Goal: Information Seeking & Learning: Learn about a topic

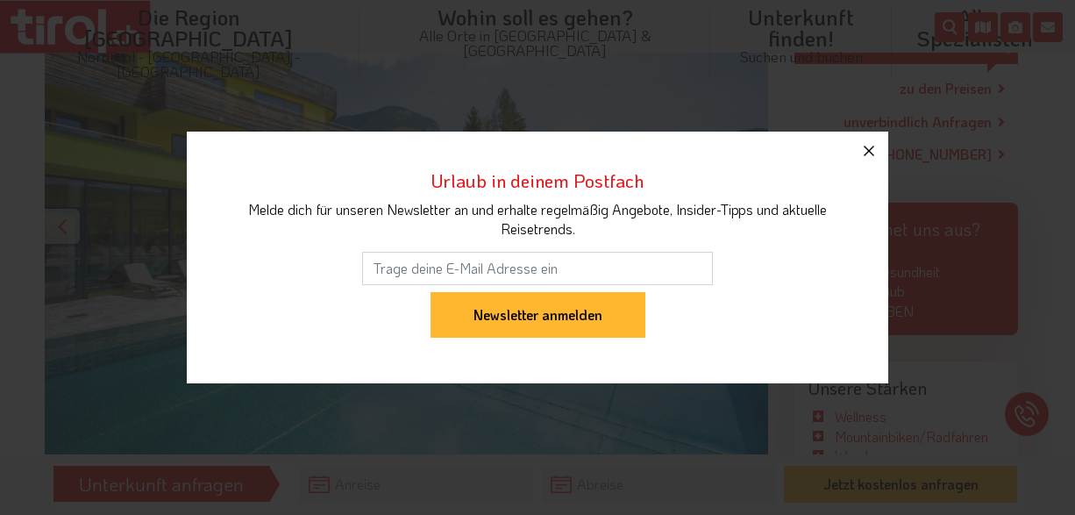
click at [870, 152] on icon "button" at bounding box center [869, 151] width 11 height 11
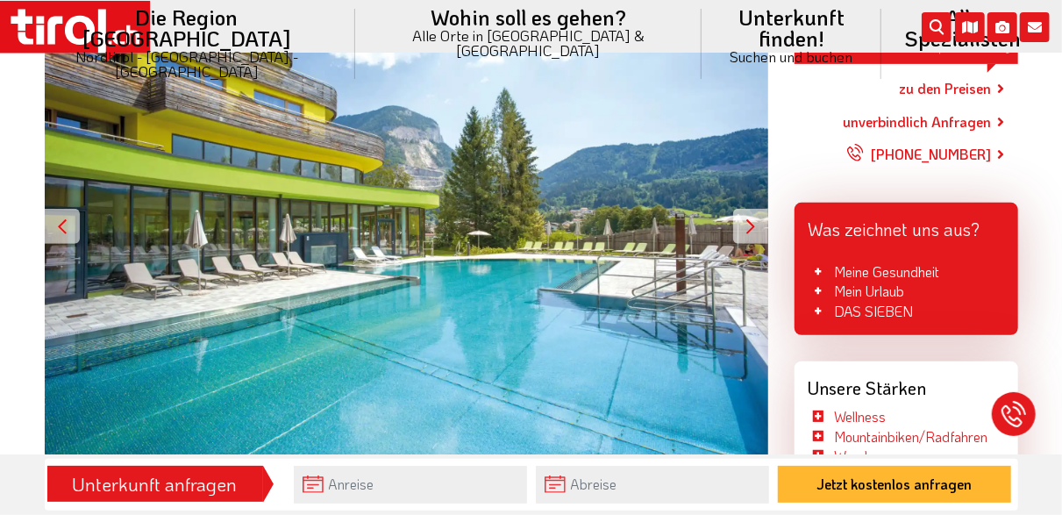
click at [755, 225] on div at bounding box center [750, 226] width 35 height 35
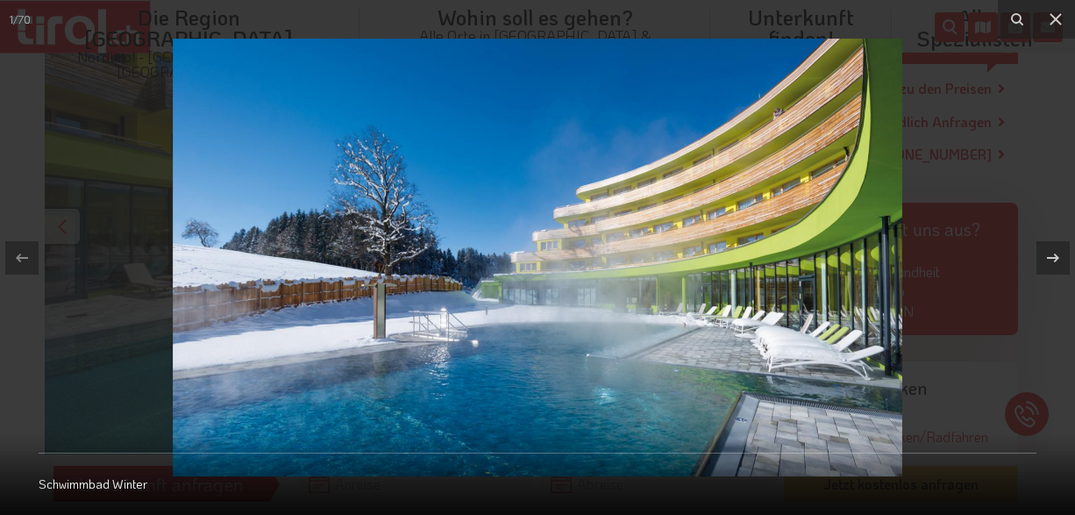
click at [755, 225] on img at bounding box center [538, 258] width 730 height 438
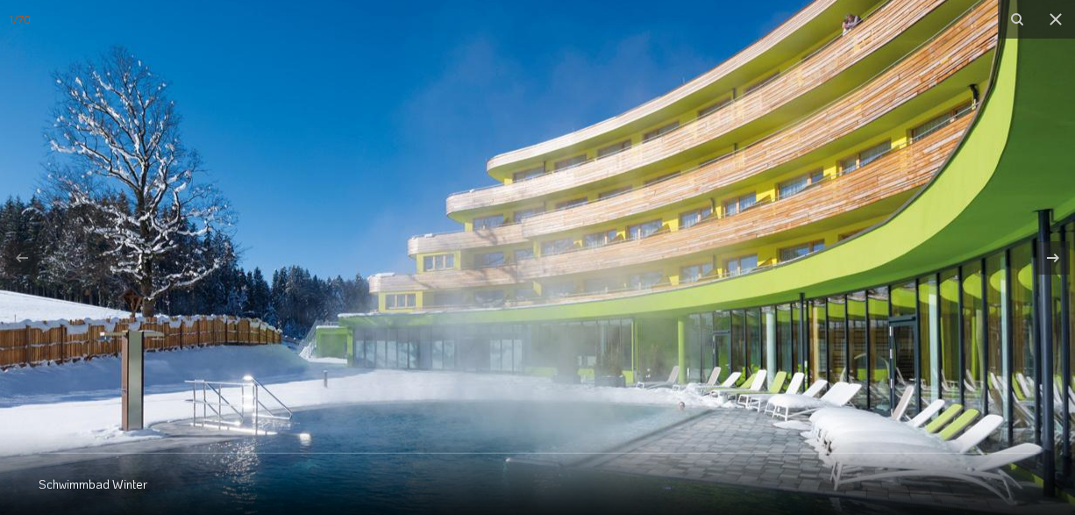
click at [755, 225] on img at bounding box center [418, 283] width 1316 height 789
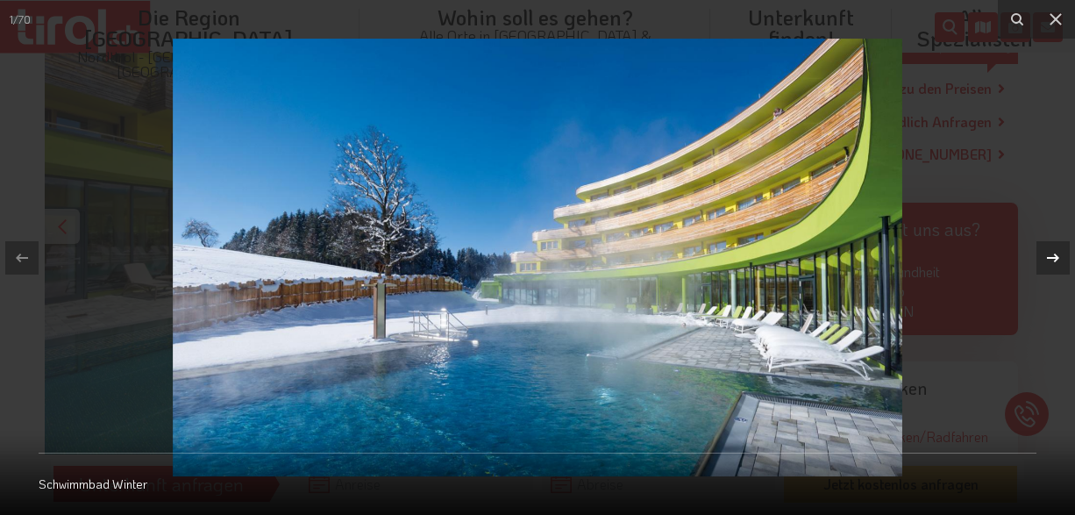
click at [1053, 257] on icon at bounding box center [1053, 257] width 21 height 21
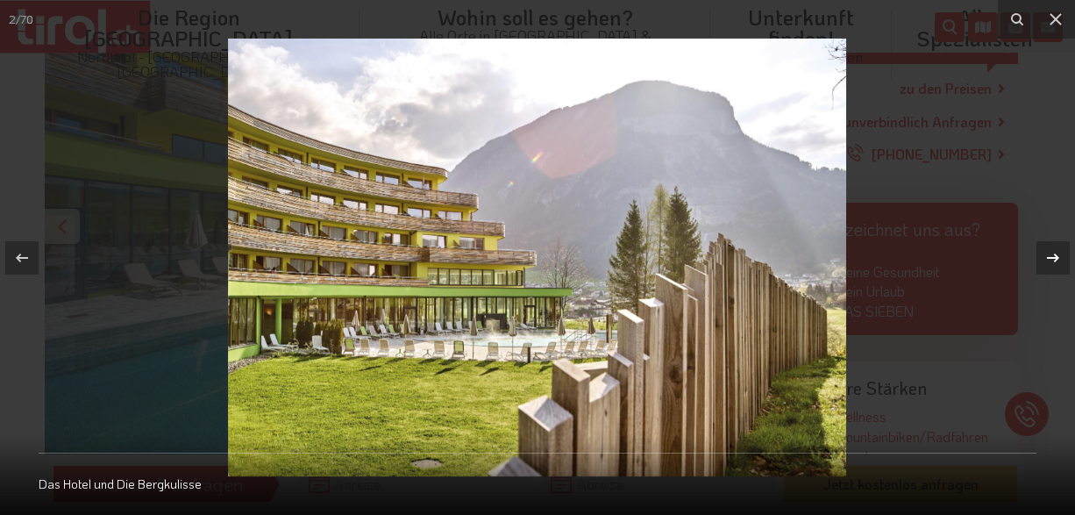
click at [1053, 257] on icon at bounding box center [1053, 257] width 12 height 9
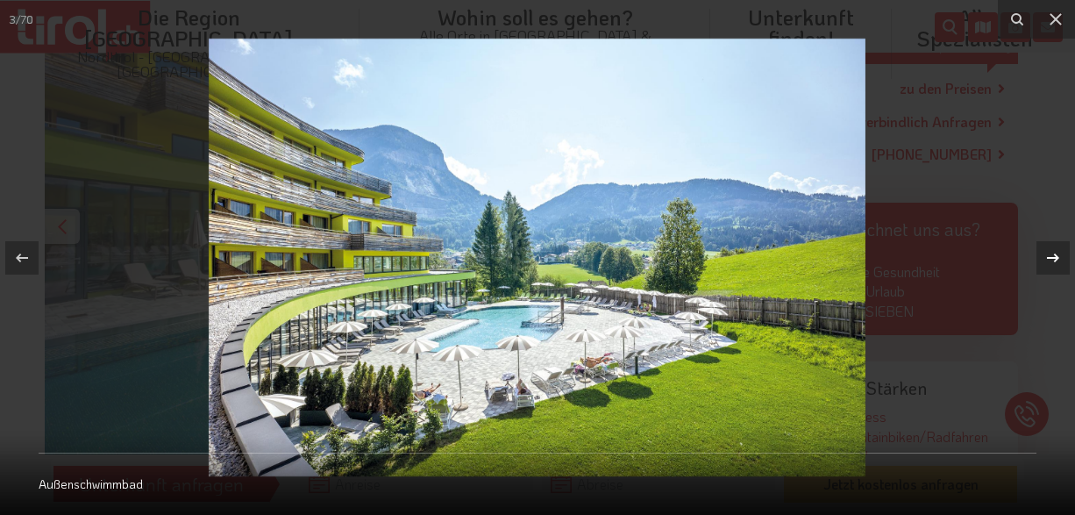
click at [1053, 257] on icon at bounding box center [1053, 257] width 12 height 9
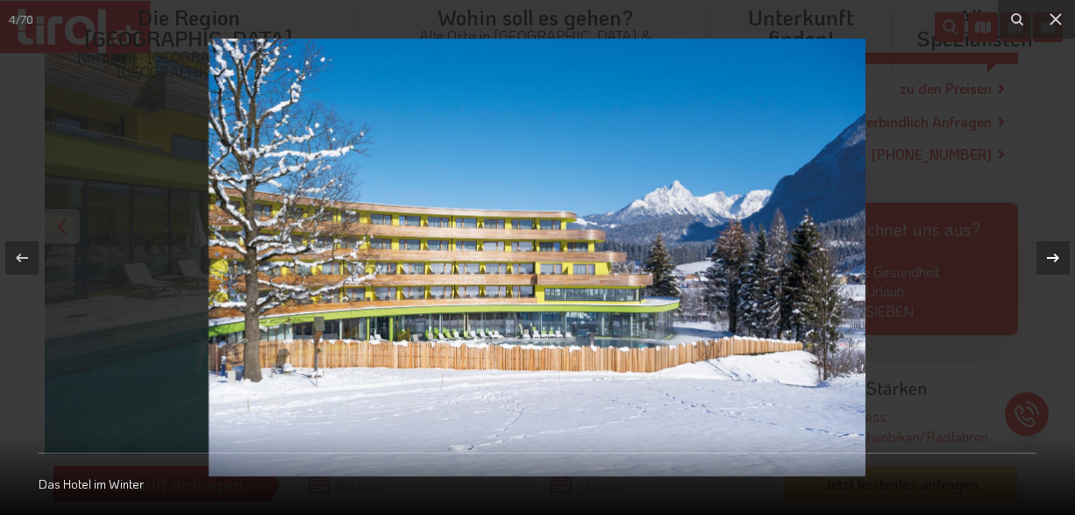
click at [1053, 257] on icon at bounding box center [1053, 257] width 12 height 9
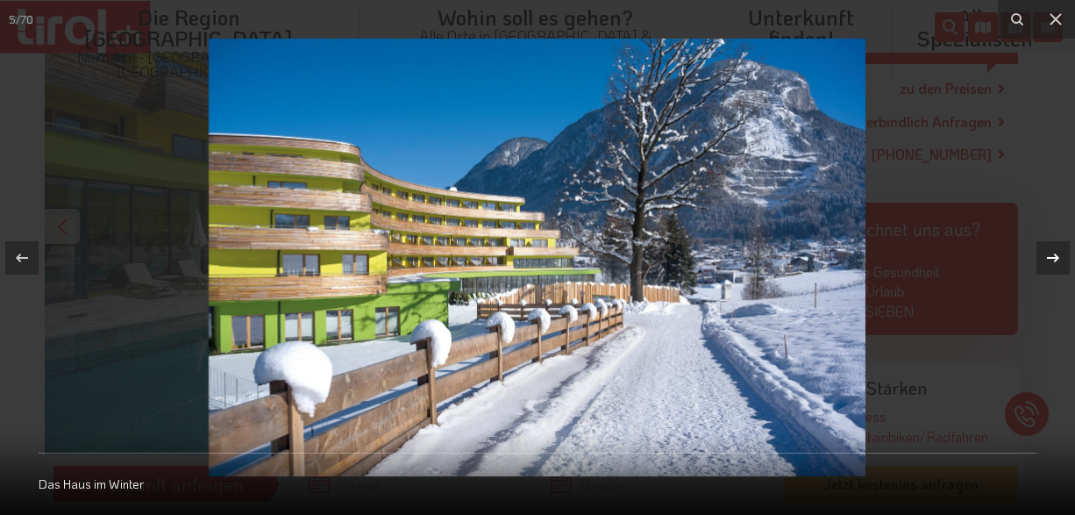
click at [1053, 257] on icon at bounding box center [1053, 257] width 12 height 9
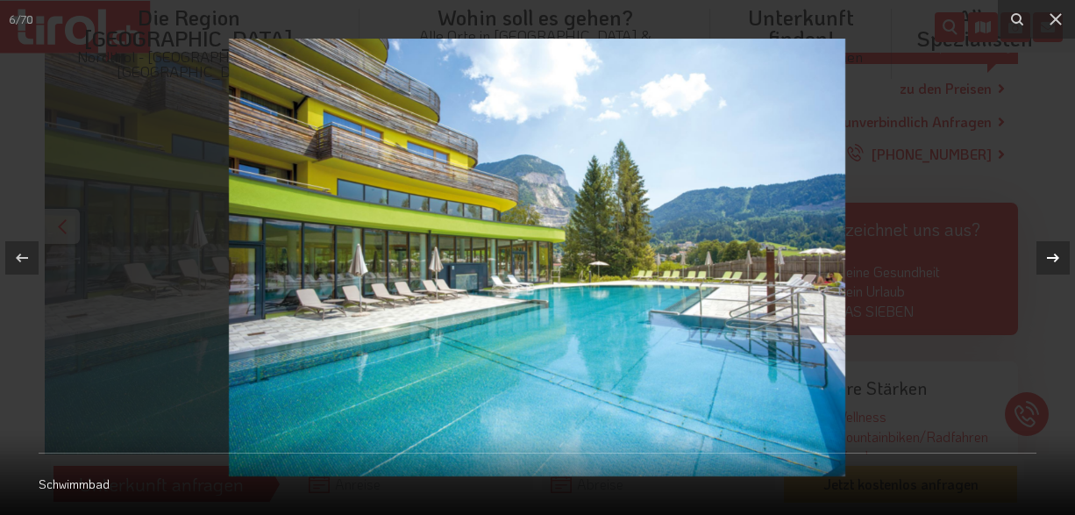
click at [1053, 257] on icon at bounding box center [1053, 257] width 12 height 9
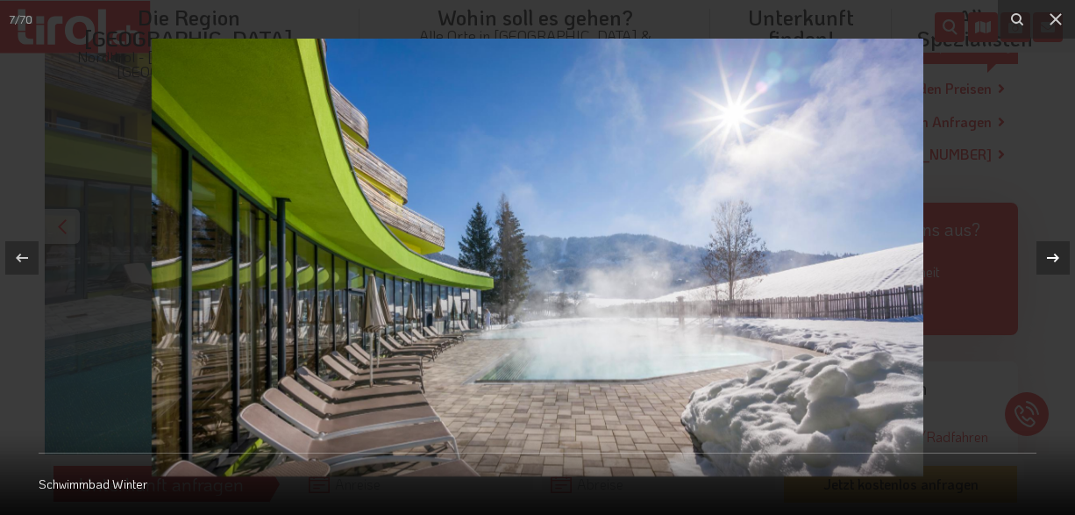
click at [1053, 257] on div "7 / 70 Schwimmbad Winter" at bounding box center [537, 257] width 1075 height 515
click at [1053, 257] on icon at bounding box center [1053, 257] width 12 height 9
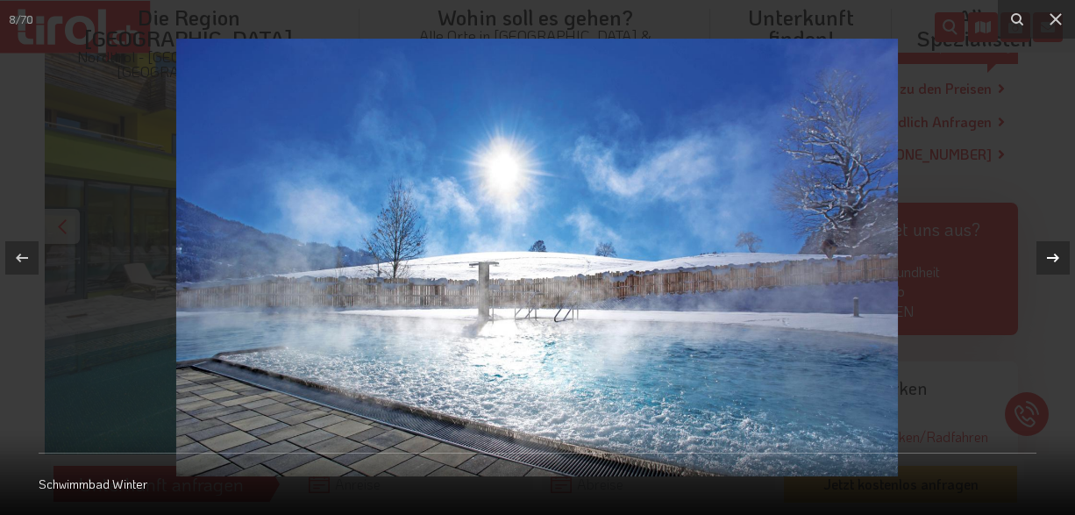
click at [1053, 257] on icon at bounding box center [1053, 257] width 12 height 9
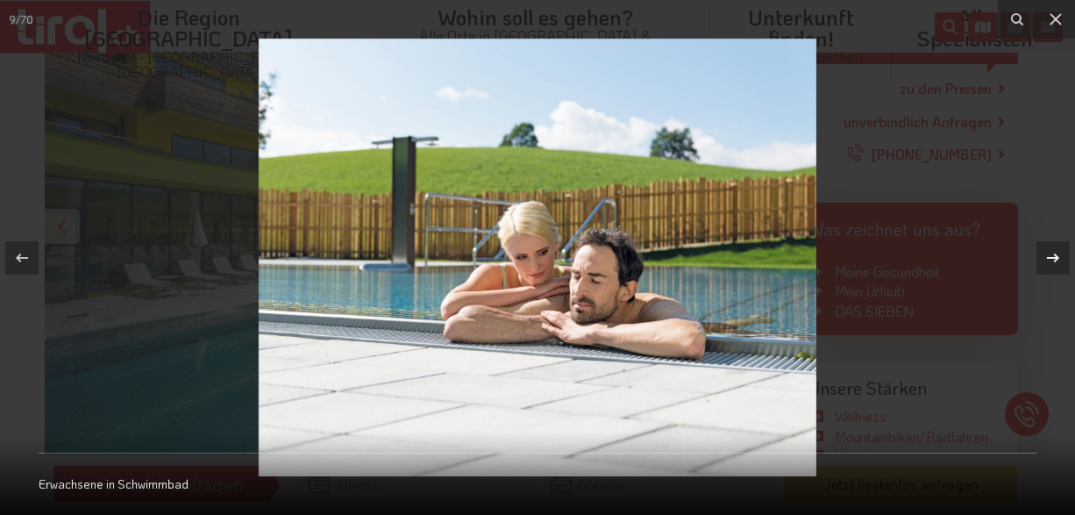
click at [1053, 257] on icon at bounding box center [1053, 257] width 12 height 9
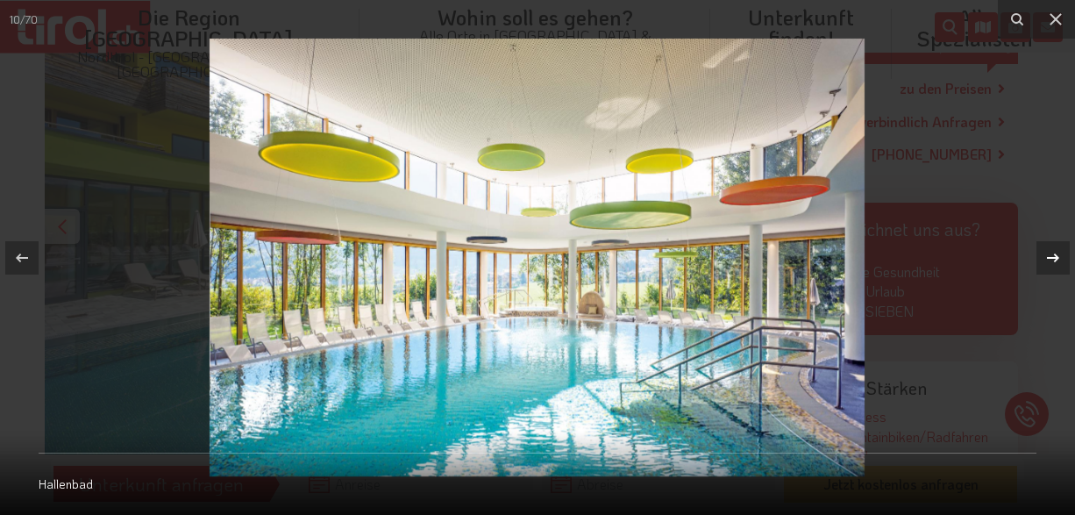
click at [1053, 257] on icon at bounding box center [1053, 257] width 12 height 9
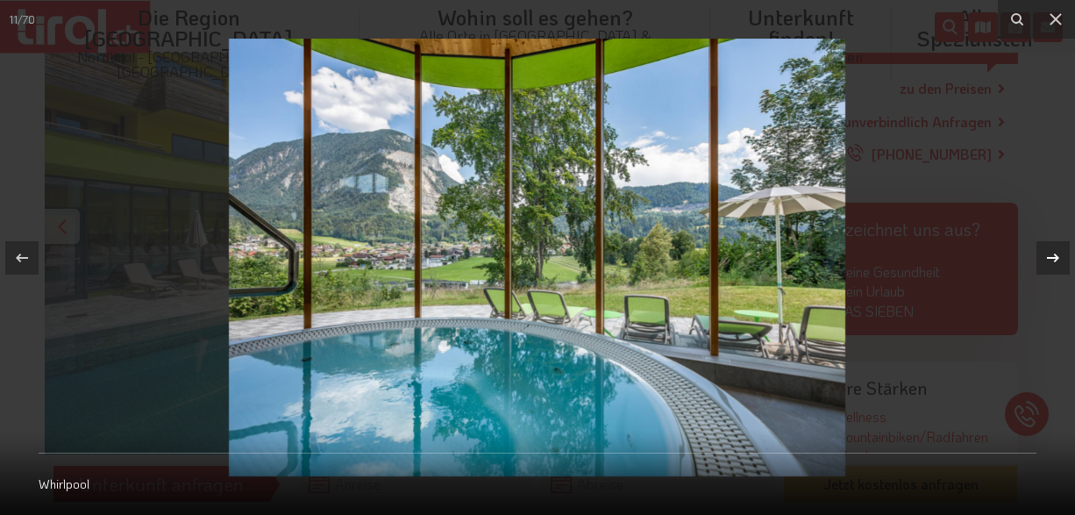
click at [1055, 260] on div "11 / 70 Whirlpool" at bounding box center [537, 257] width 1075 height 515
click at [1055, 254] on icon at bounding box center [1053, 257] width 12 height 9
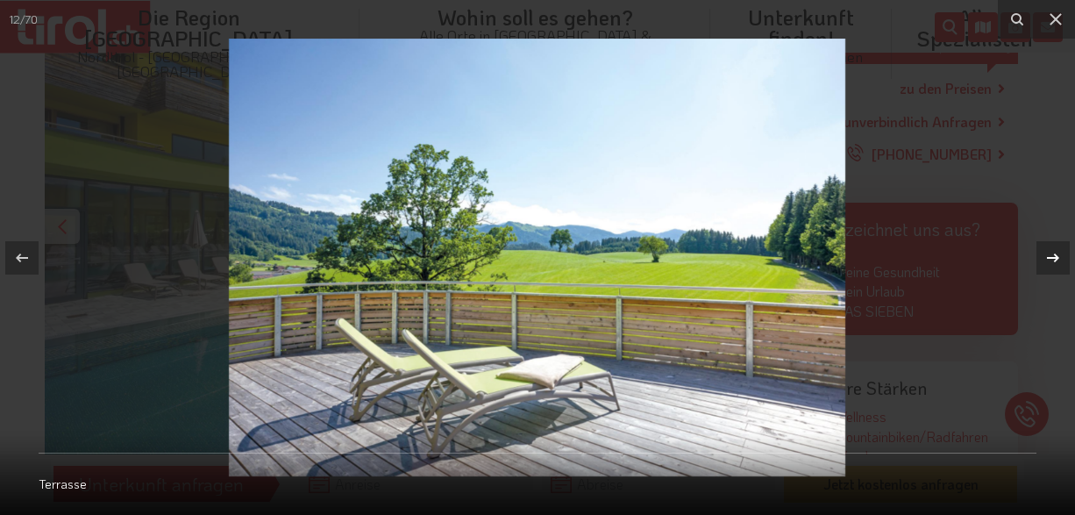
click at [1055, 254] on icon at bounding box center [1053, 257] width 12 height 9
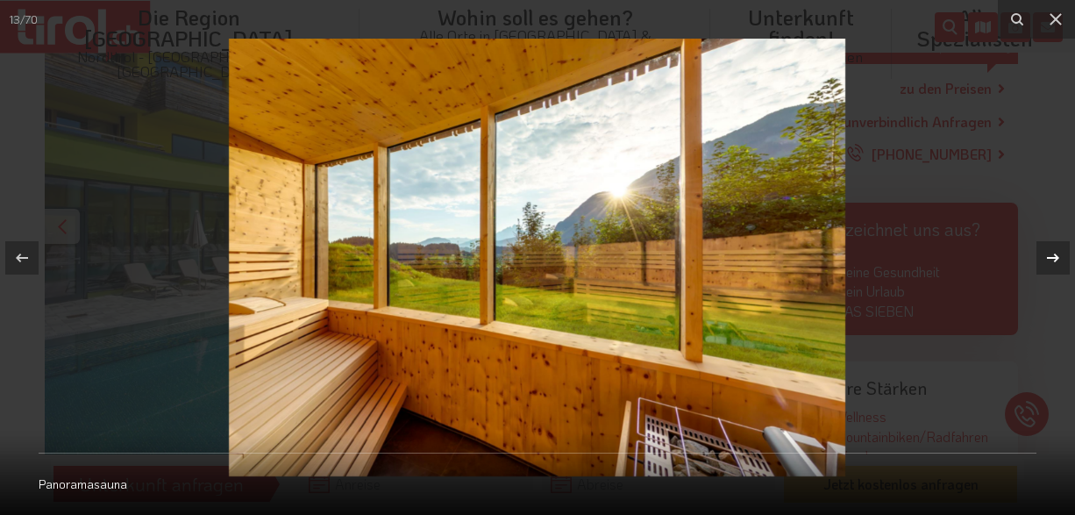
click at [1055, 254] on icon at bounding box center [1053, 257] width 12 height 9
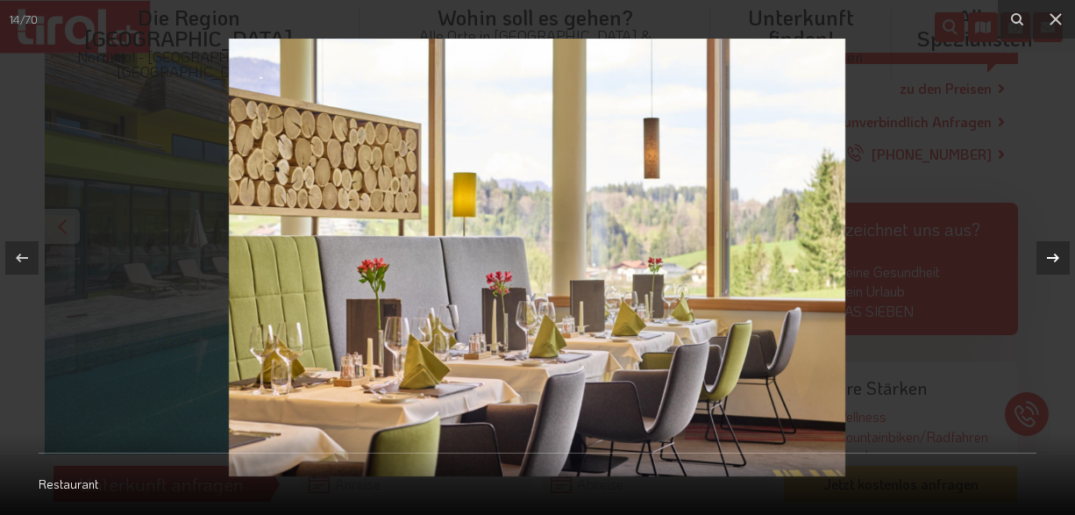
click at [1055, 254] on icon at bounding box center [1053, 257] width 12 height 9
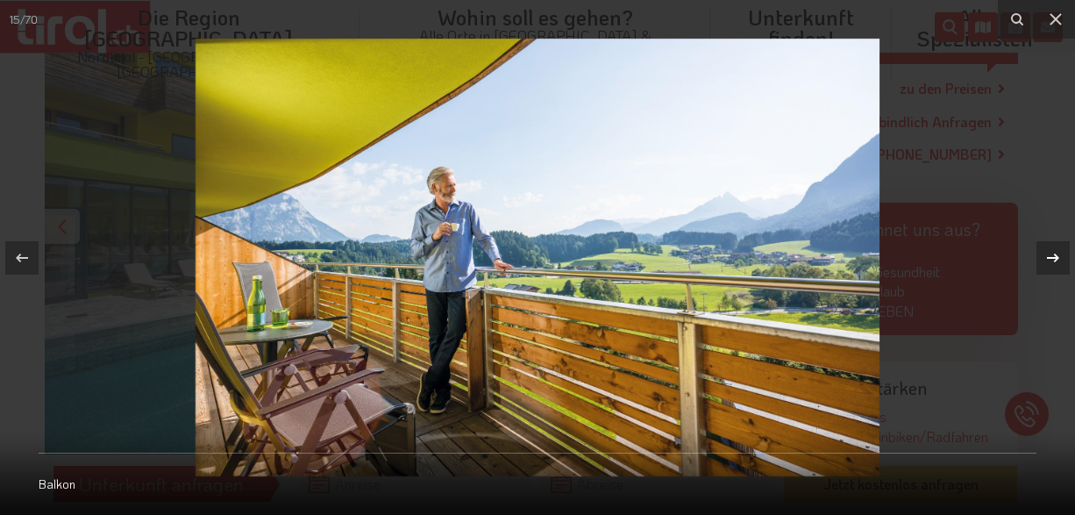
click at [1055, 254] on icon at bounding box center [1053, 257] width 12 height 9
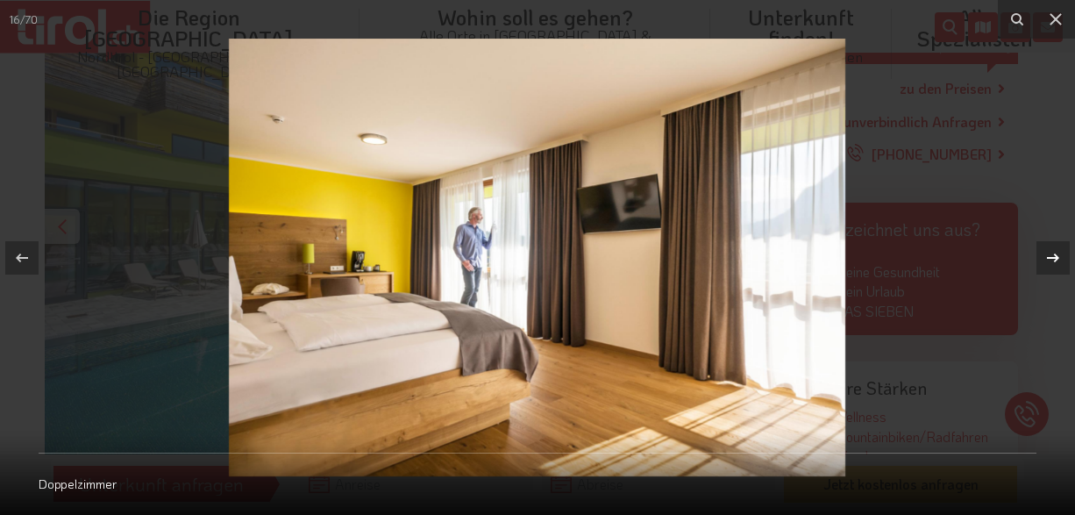
click at [1055, 254] on icon at bounding box center [1053, 257] width 12 height 9
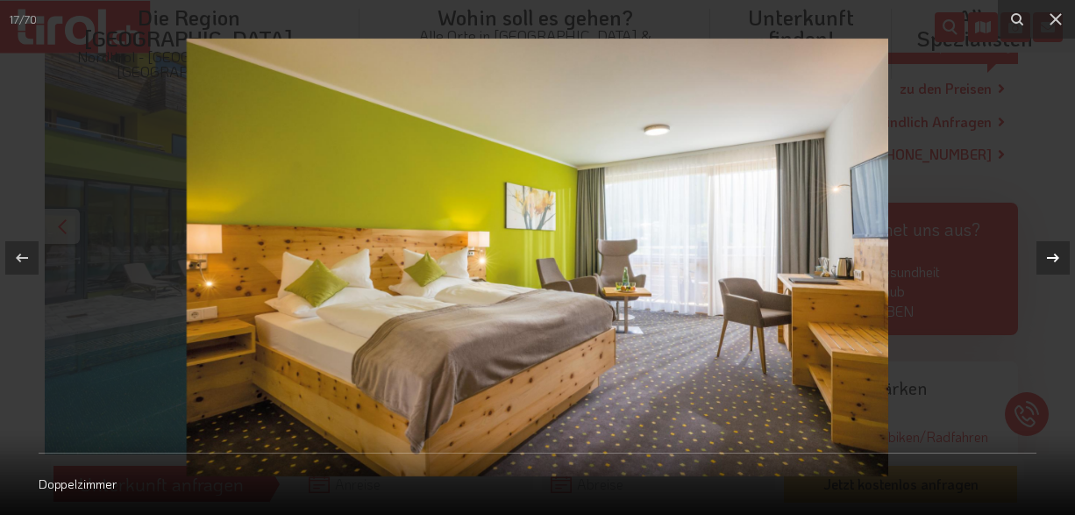
click at [1055, 254] on icon at bounding box center [1053, 257] width 12 height 9
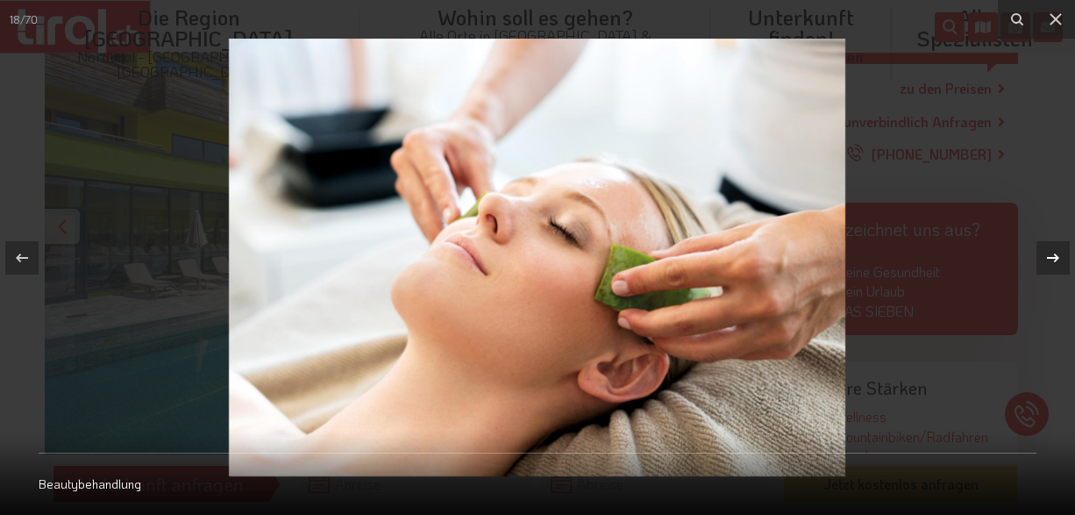
click at [1055, 254] on icon at bounding box center [1053, 257] width 12 height 9
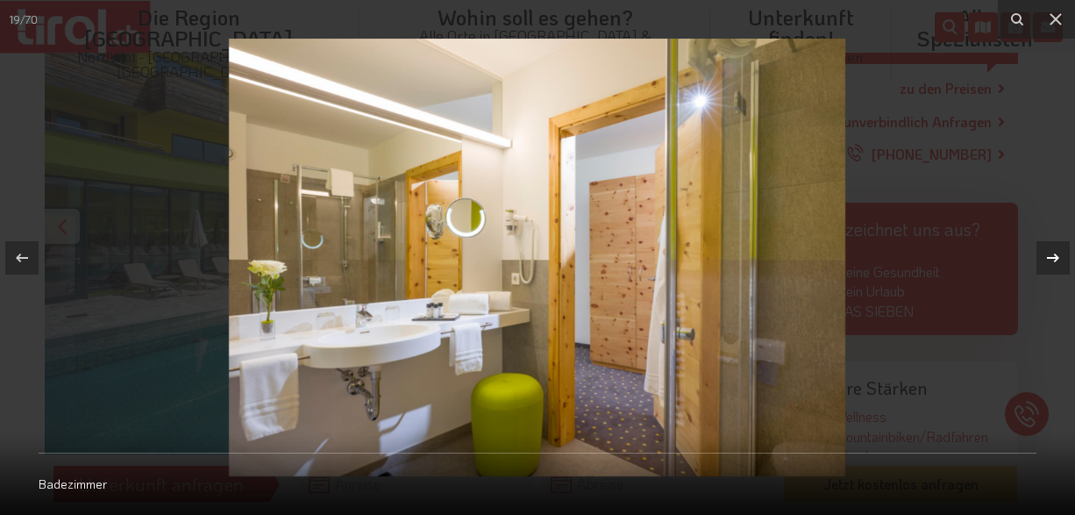
click at [1055, 254] on icon at bounding box center [1053, 257] width 12 height 9
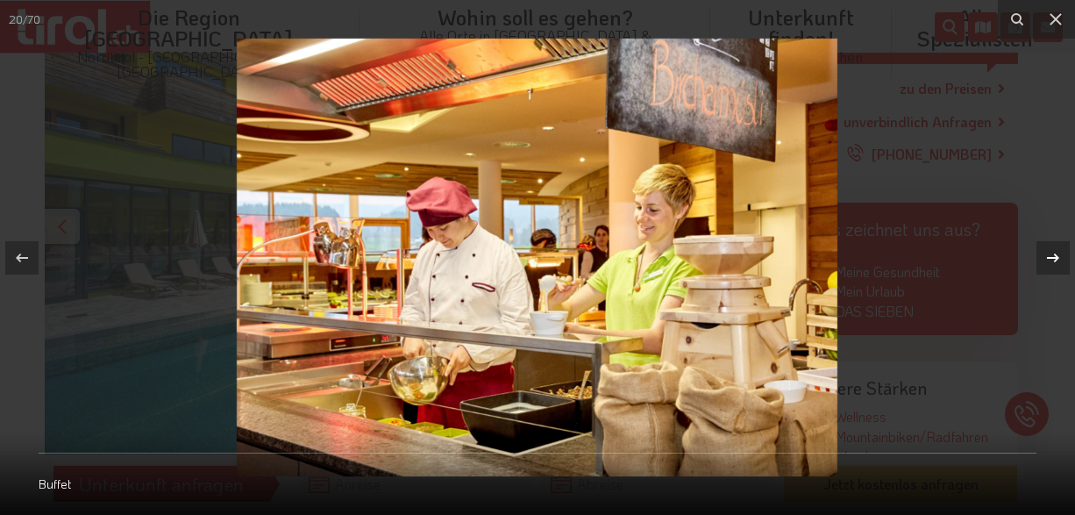
click at [1055, 254] on icon at bounding box center [1053, 257] width 12 height 9
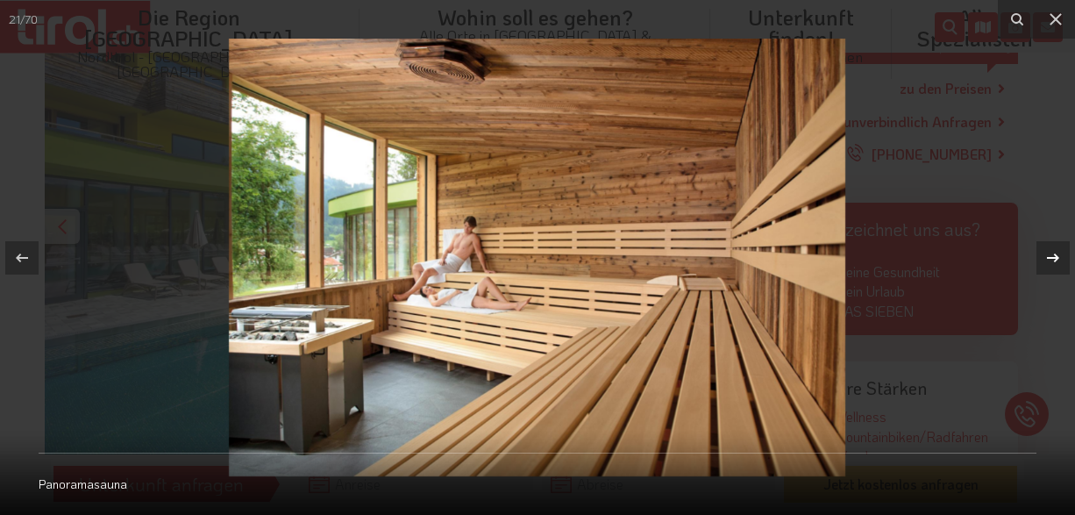
click at [1055, 254] on icon at bounding box center [1053, 257] width 12 height 9
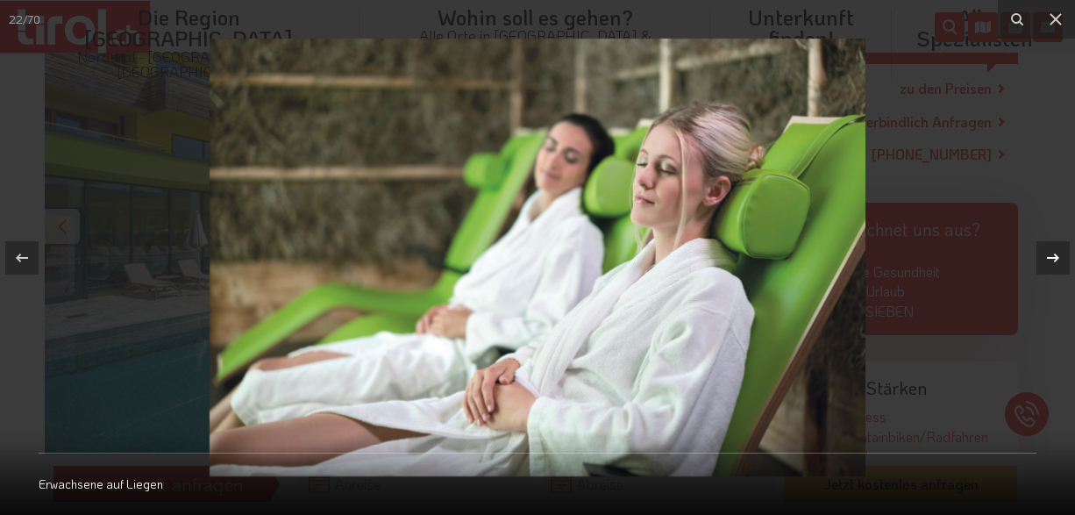
click at [1055, 254] on icon at bounding box center [1053, 257] width 12 height 9
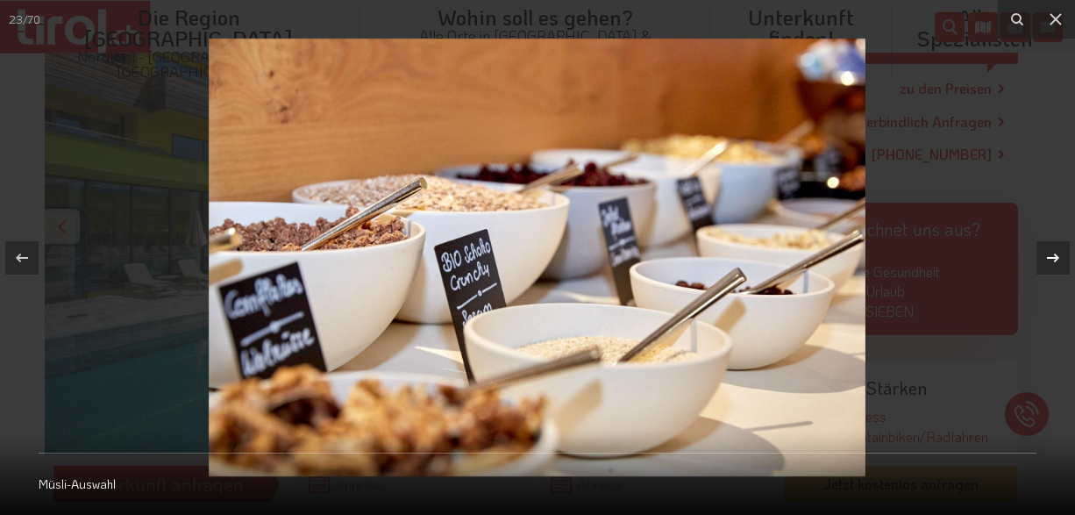
click at [1055, 254] on icon at bounding box center [1053, 257] width 12 height 9
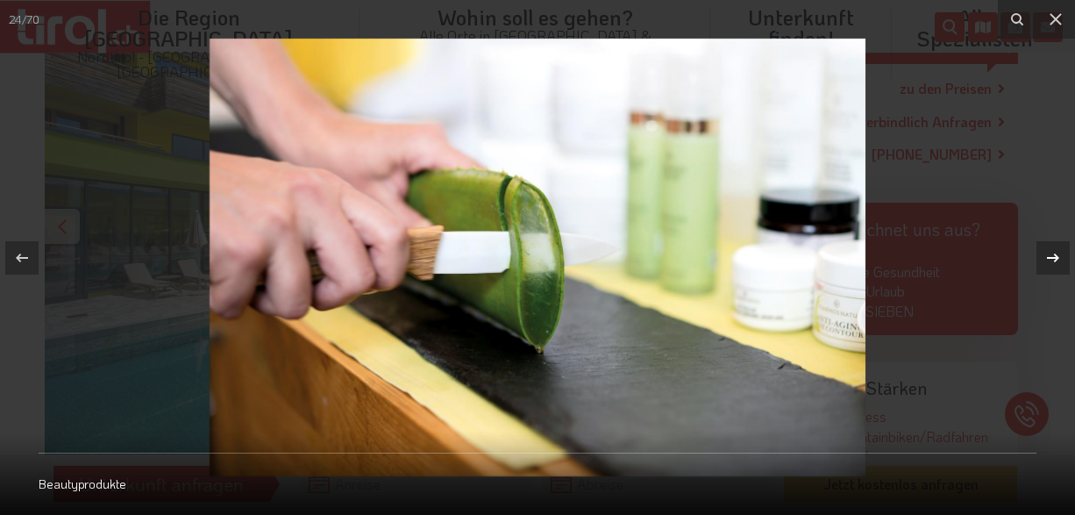
click at [1055, 254] on icon at bounding box center [1053, 257] width 12 height 9
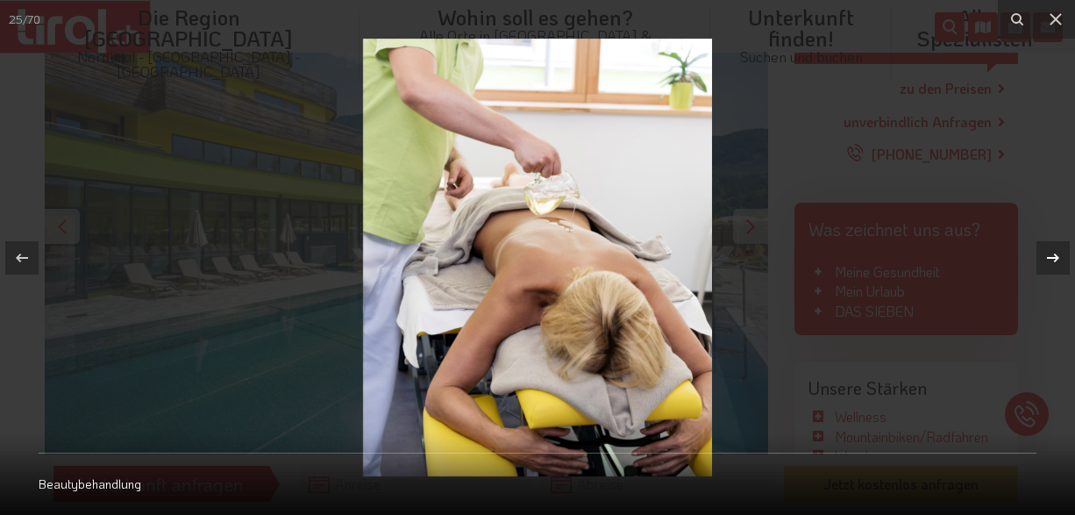
click at [1055, 254] on icon at bounding box center [1053, 257] width 12 height 9
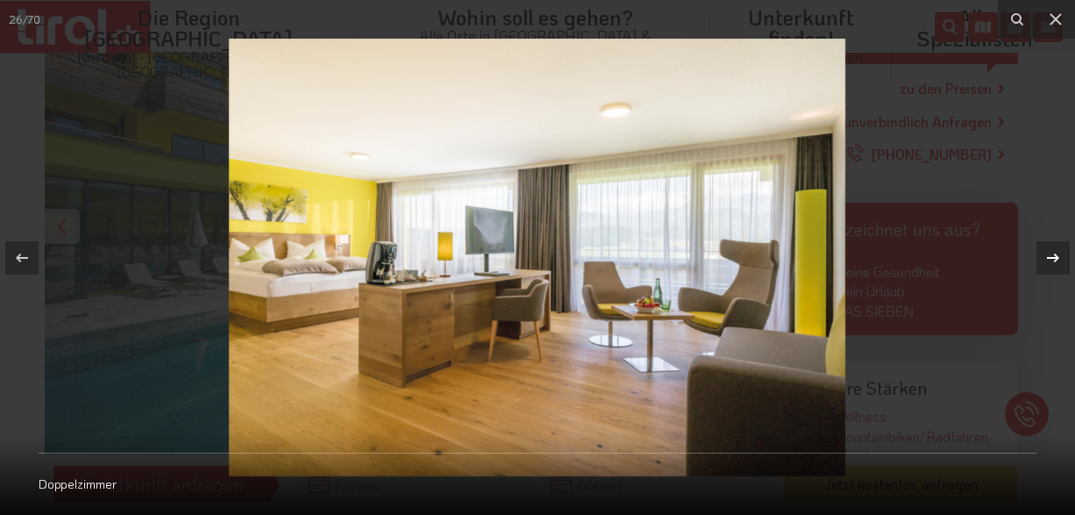
click at [1055, 254] on icon at bounding box center [1053, 257] width 12 height 9
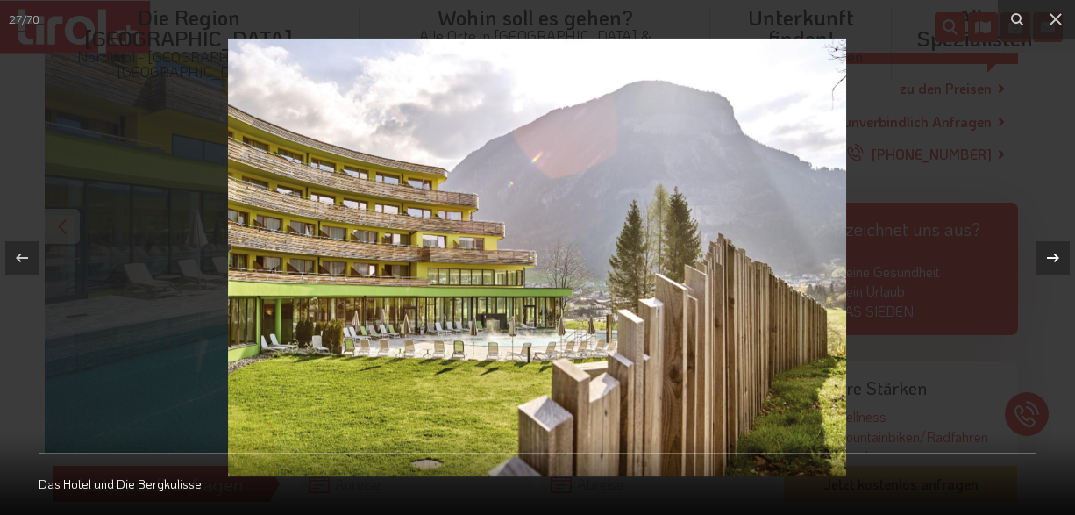
click at [1055, 254] on div "27 / 70 Das Hotel und Die Bergkulisse" at bounding box center [537, 257] width 1075 height 515
